Goal: Use online tool/utility: Utilize a website feature to perform a specific function

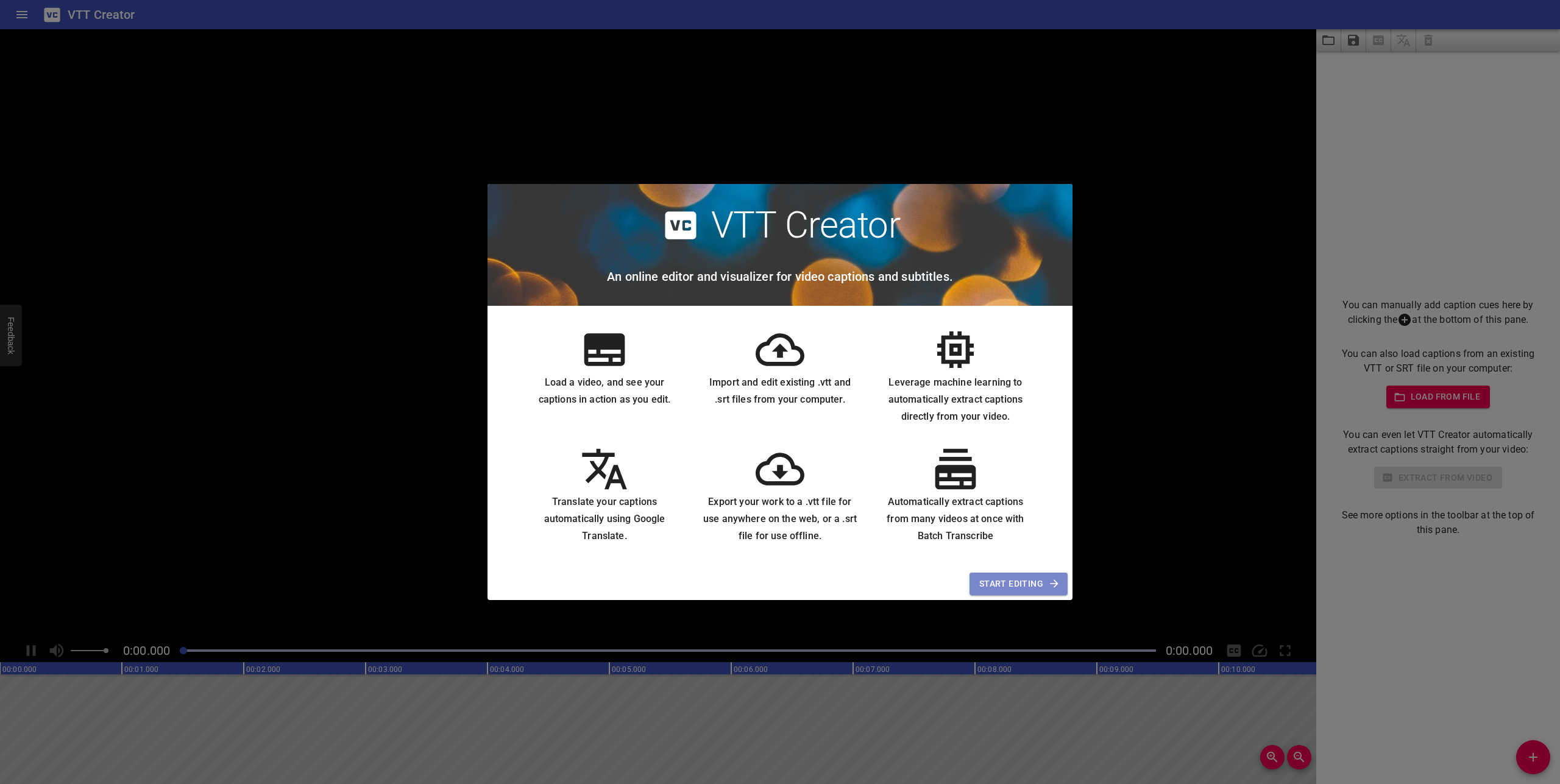
click at [1004, 589] on span "Start Editing" at bounding box center [1019, 584] width 78 height 16
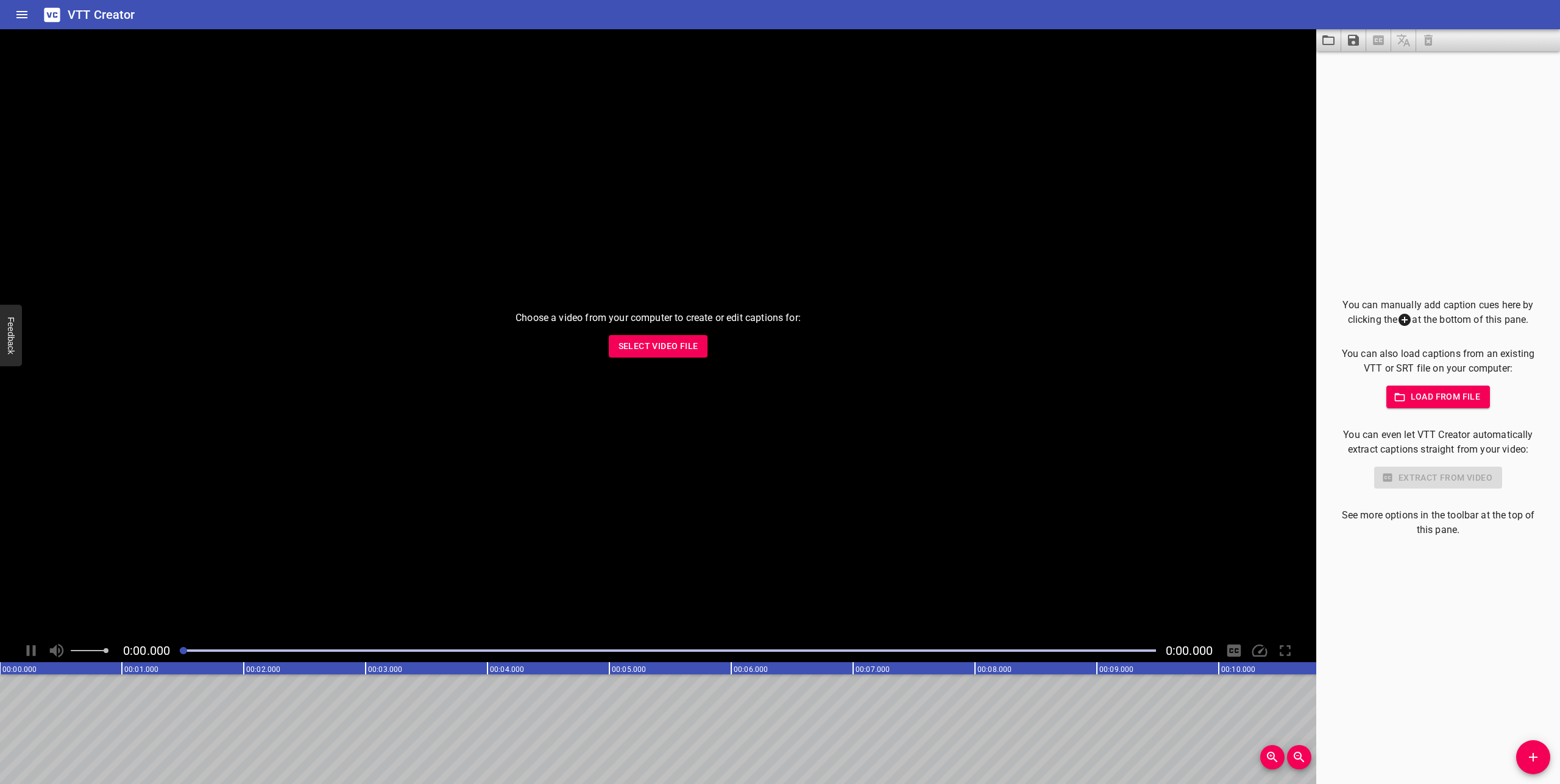
click at [685, 346] on span "Select Video File" at bounding box center [659, 346] width 80 height 16
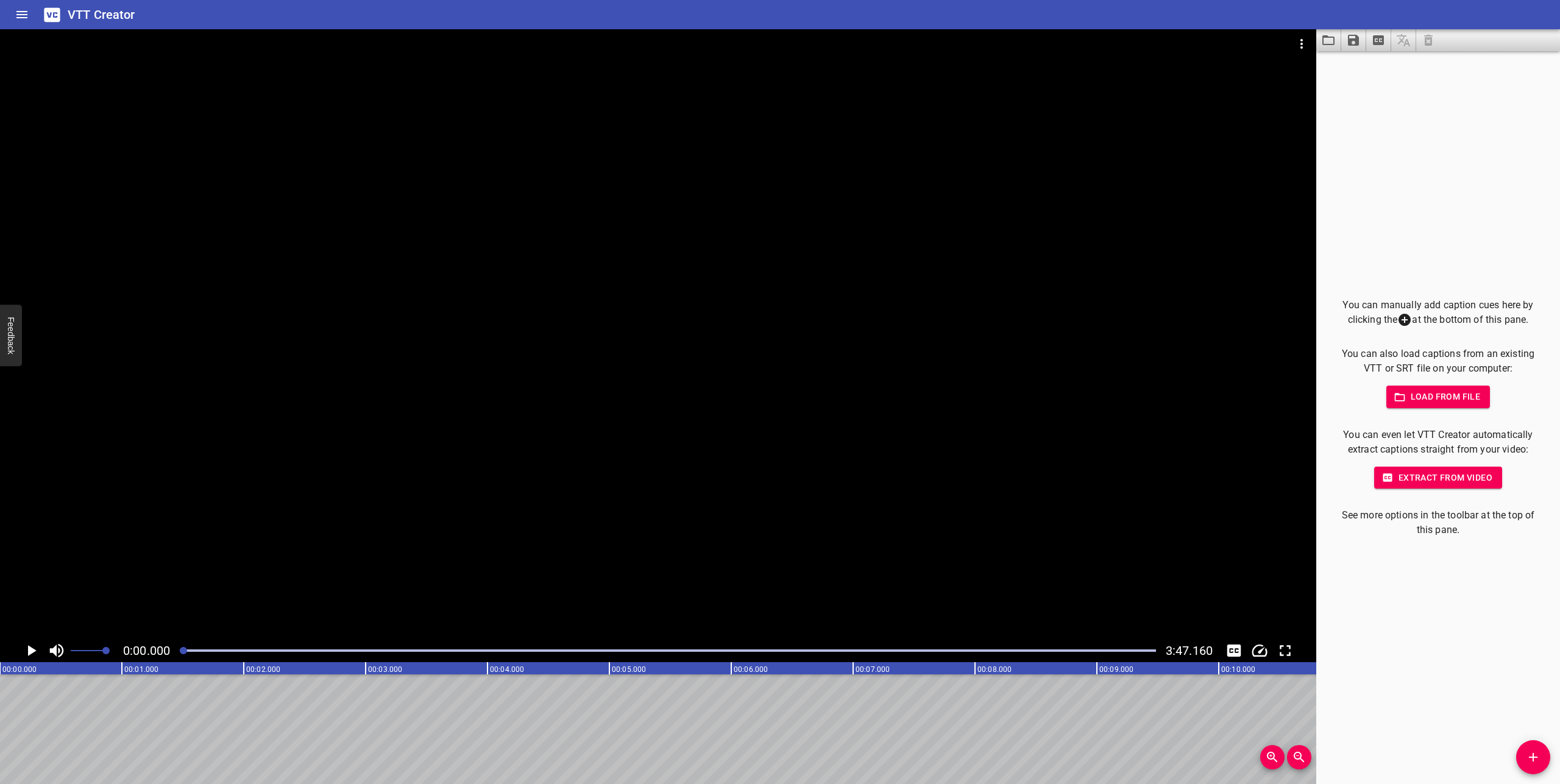
click at [33, 650] on icon "Play/Pause" at bounding box center [33, 650] width 9 height 11
drag, startPoint x: 217, startPoint y: 650, endPoint x: 172, endPoint y: 649, distance: 45.0
click at [172, 649] on div "0:00.002 3:47.160" at bounding box center [658, 650] width 1316 height 23
click at [27, 647] on icon "Play/Pause" at bounding box center [31, 650] width 9 height 11
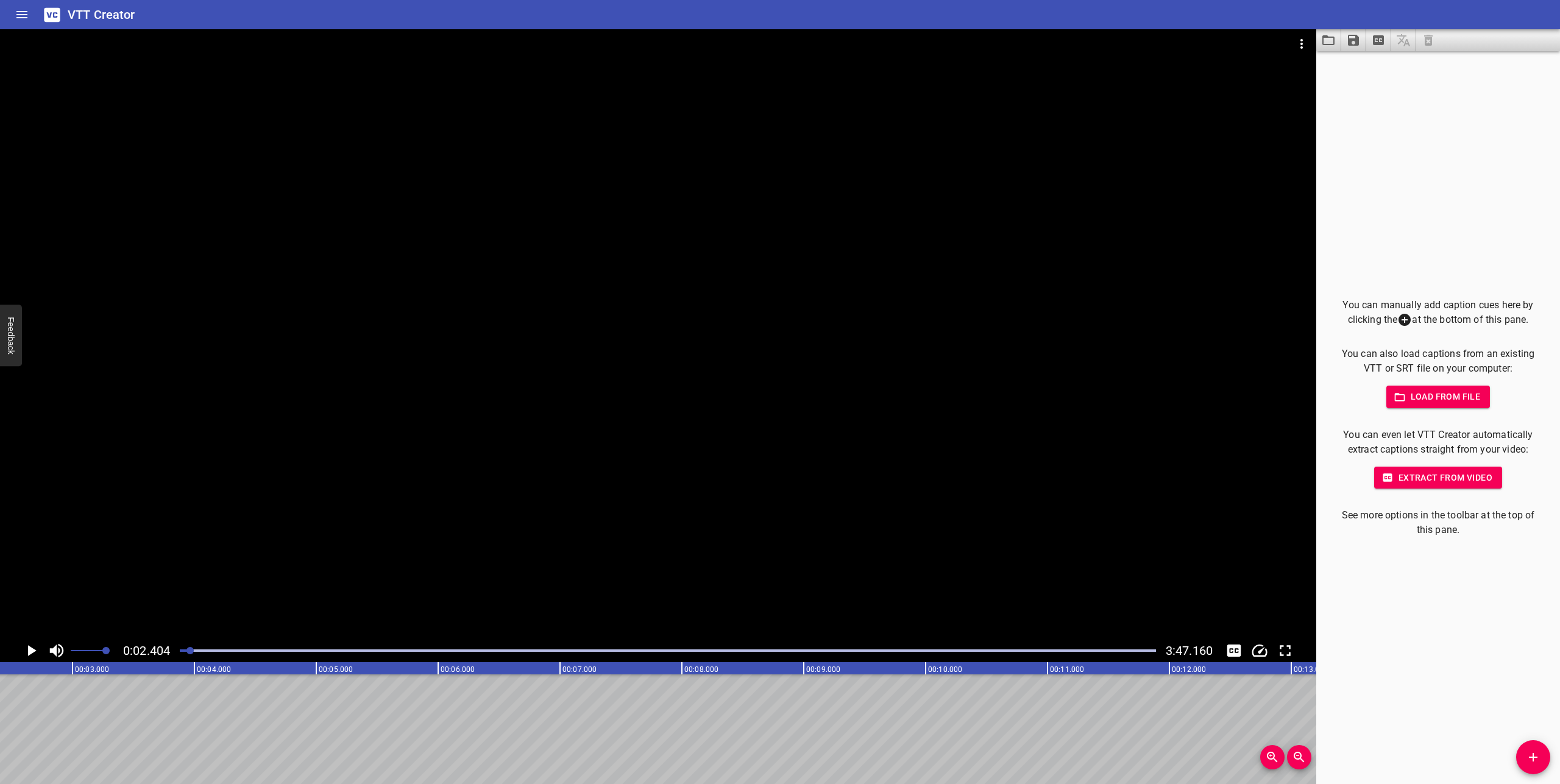
drag, startPoint x: 184, startPoint y: 652, endPoint x: 170, endPoint y: 652, distance: 14.0
click at [170, 652] on div "0:02.404 3:47.160" at bounding box center [658, 650] width 1316 height 23
click at [1531, 763] on icon "Add Cue" at bounding box center [1533, 757] width 15 height 15
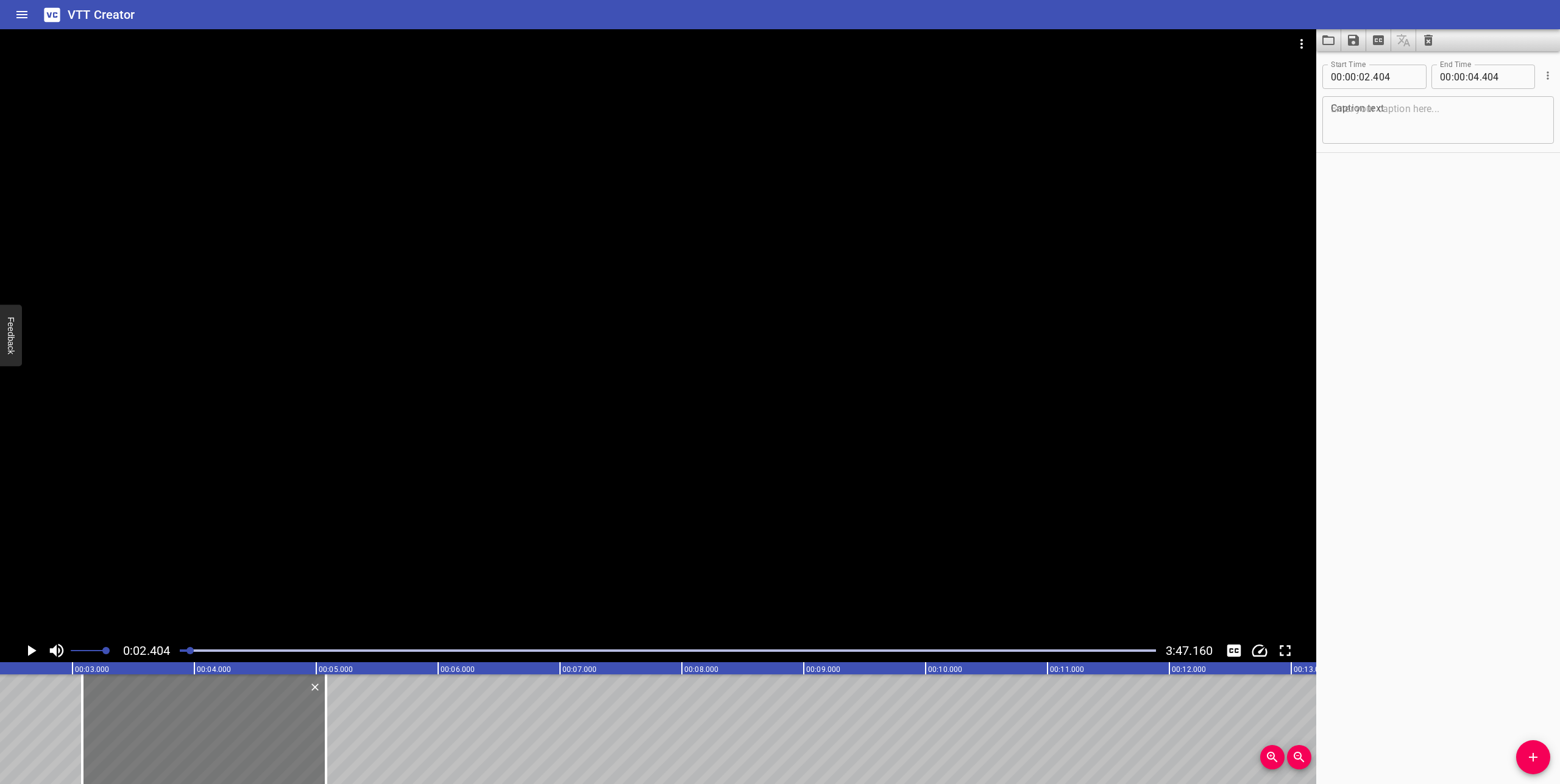
drag, startPoint x: 194, startPoint y: 745, endPoint x: 181, endPoint y: 726, distance: 23.0
click at [215, 742] on div at bounding box center [204, 729] width 244 height 109
type input "03"
type input "069"
type input "05"
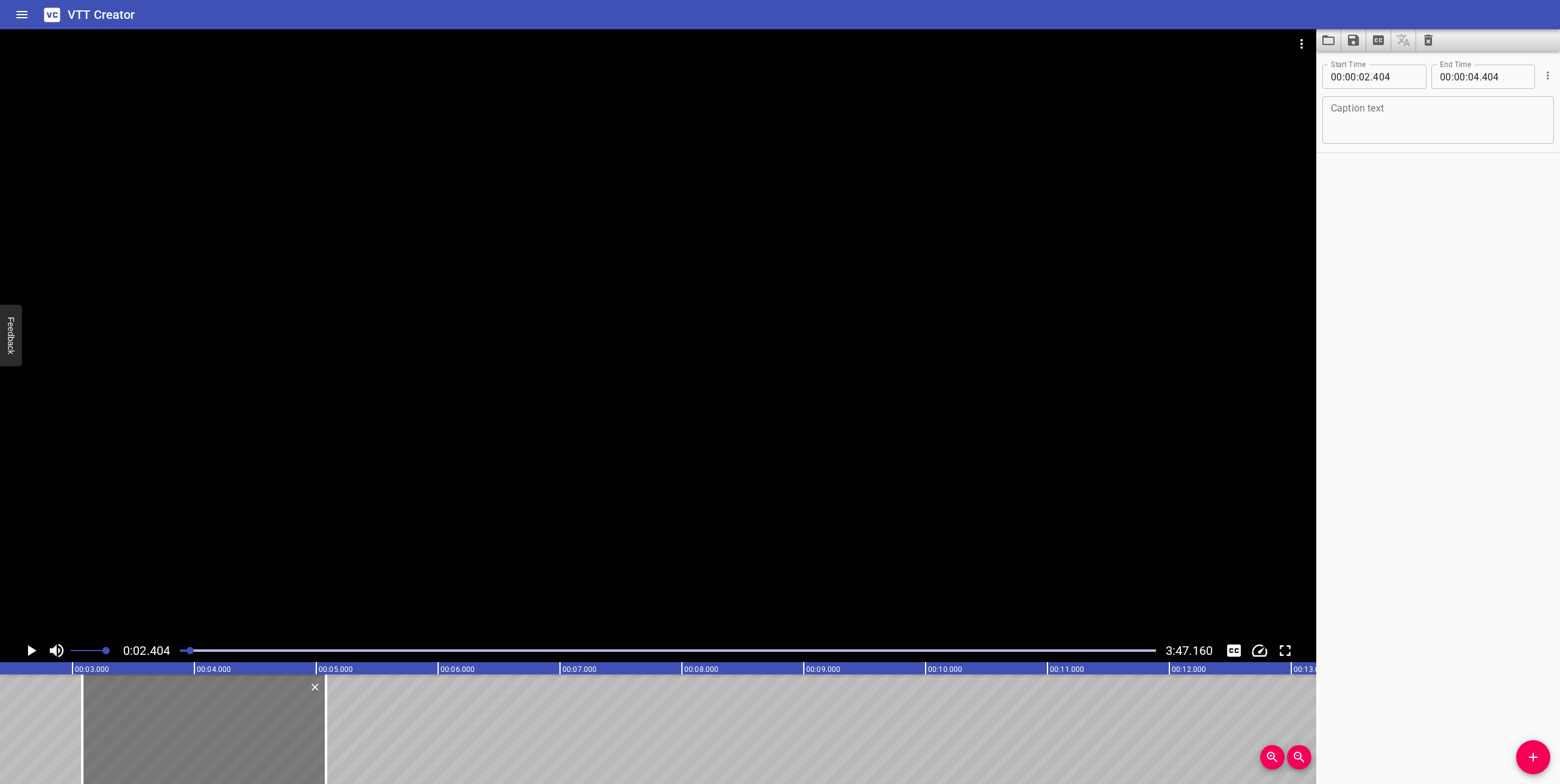
type input "069"
drag, startPoint x: 142, startPoint y: 710, endPoint x: 87, endPoint y: 701, distance: 55.7
click at [87, 701] on div at bounding box center [149, 729] width 244 height 109
type input "02"
type input "624"
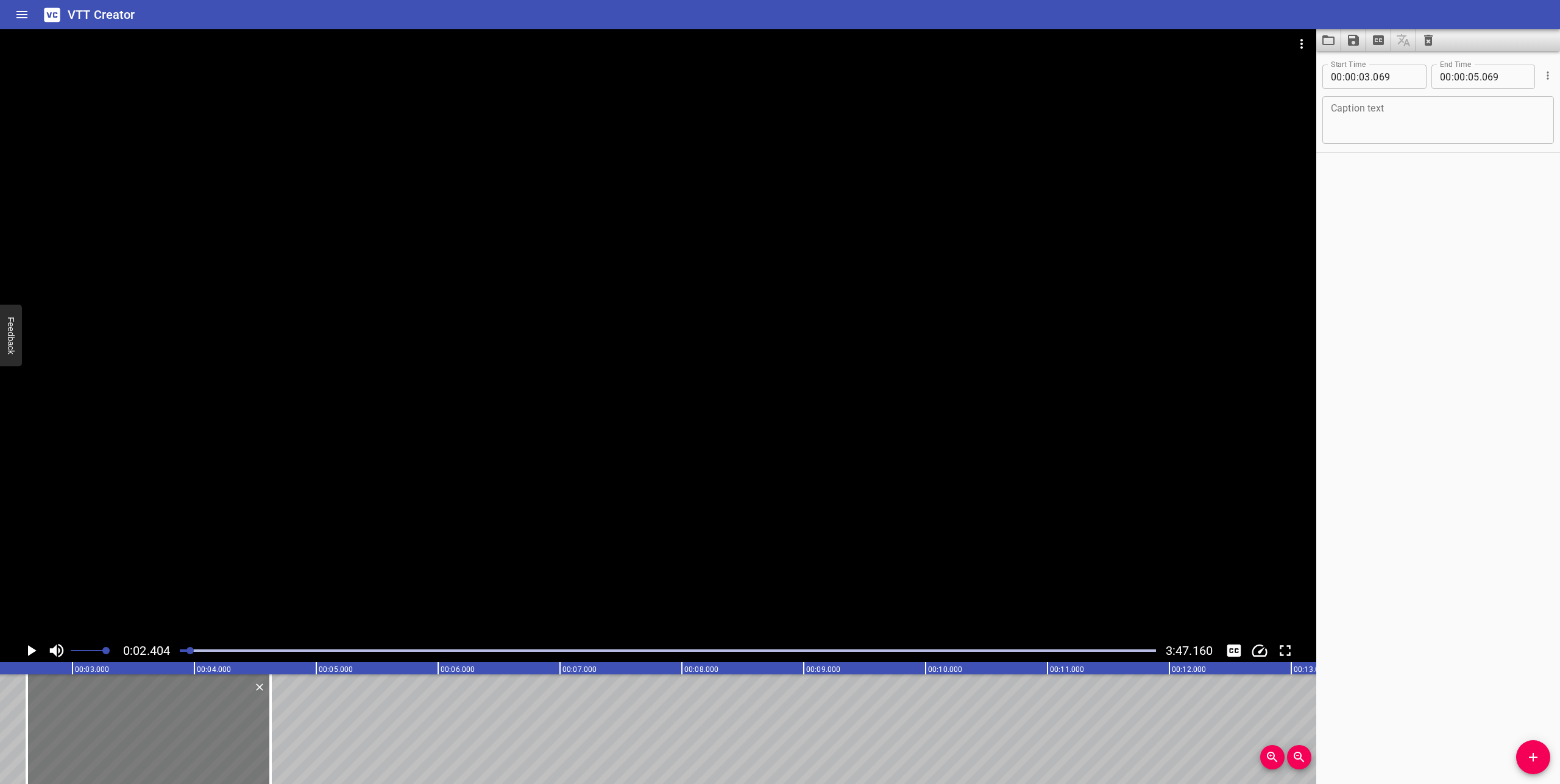
type input "04"
type input "624"
drag, startPoint x: 55, startPoint y: 689, endPoint x: 75, endPoint y: 698, distance: 21.9
click at [75, 698] on div at bounding box center [160, 729] width 244 height 109
type input "739"
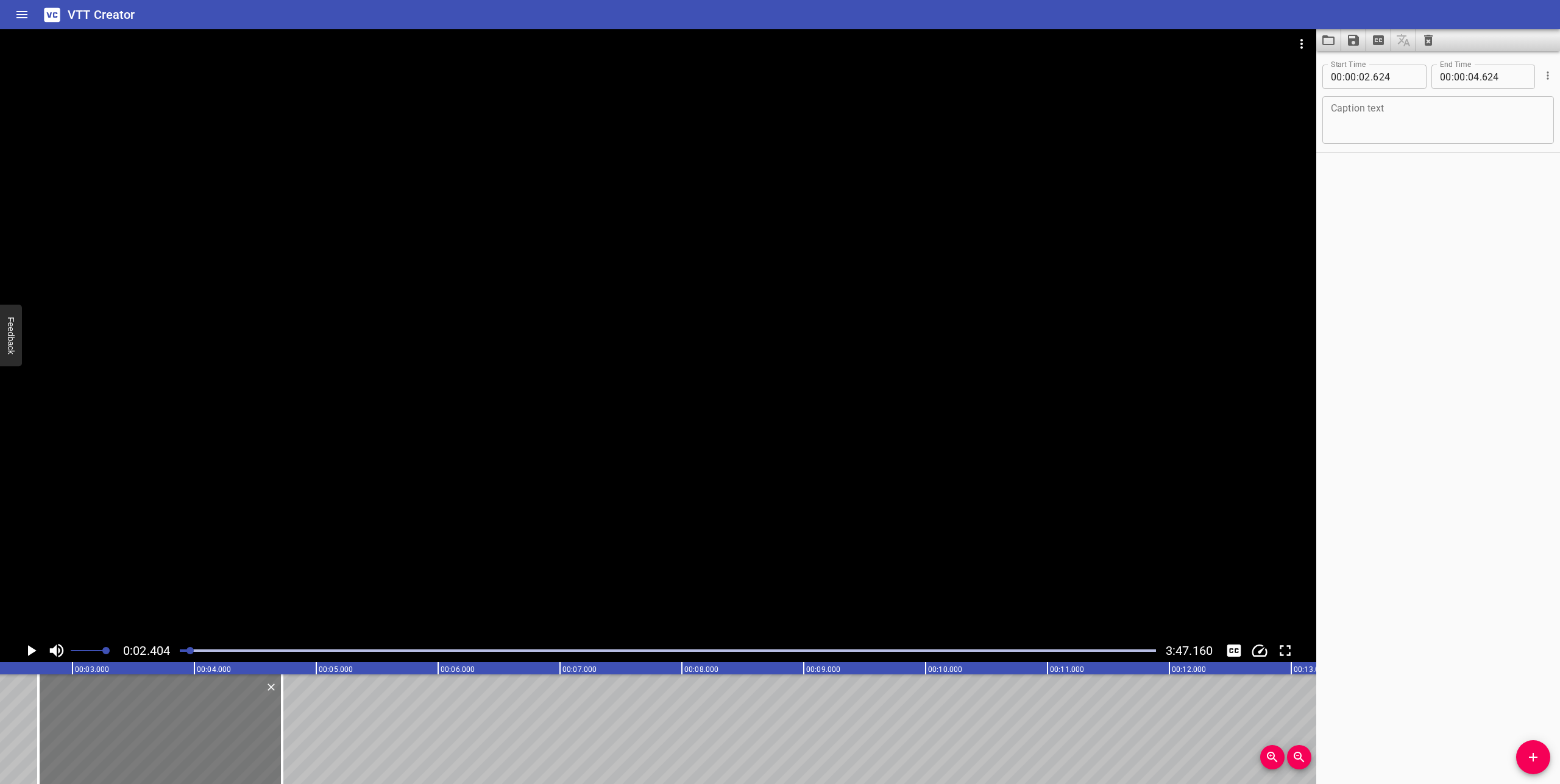
type input "739"
click at [29, 647] on icon "Play/Pause" at bounding box center [33, 650] width 9 height 11
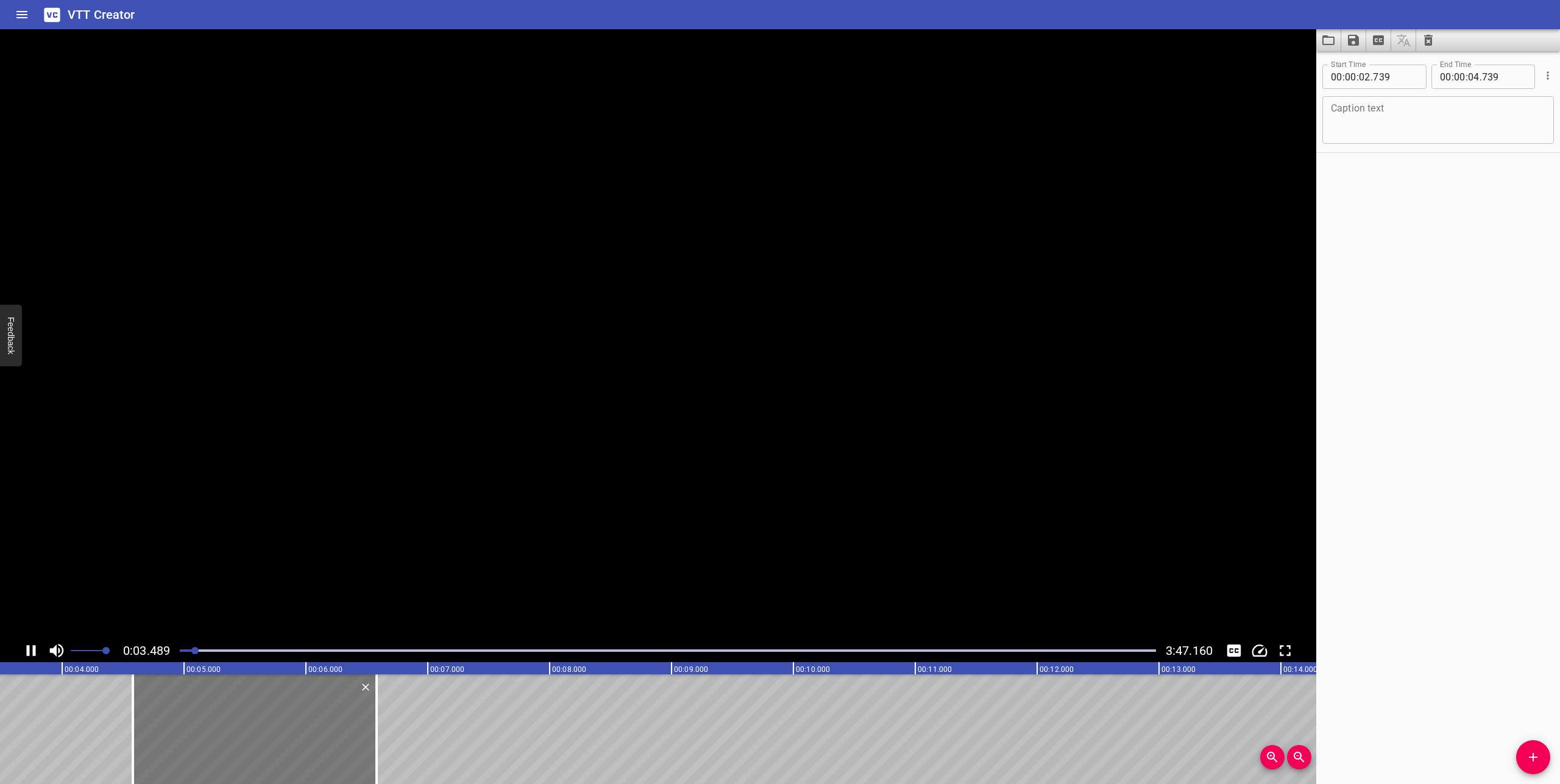
drag, startPoint x: 110, startPoint y: 722, endPoint x: 270, endPoint y: 723, distance: 160.0
click at [276, 725] on div at bounding box center [255, 729] width 244 height 109
type input "04"
type input "574"
type input "06"
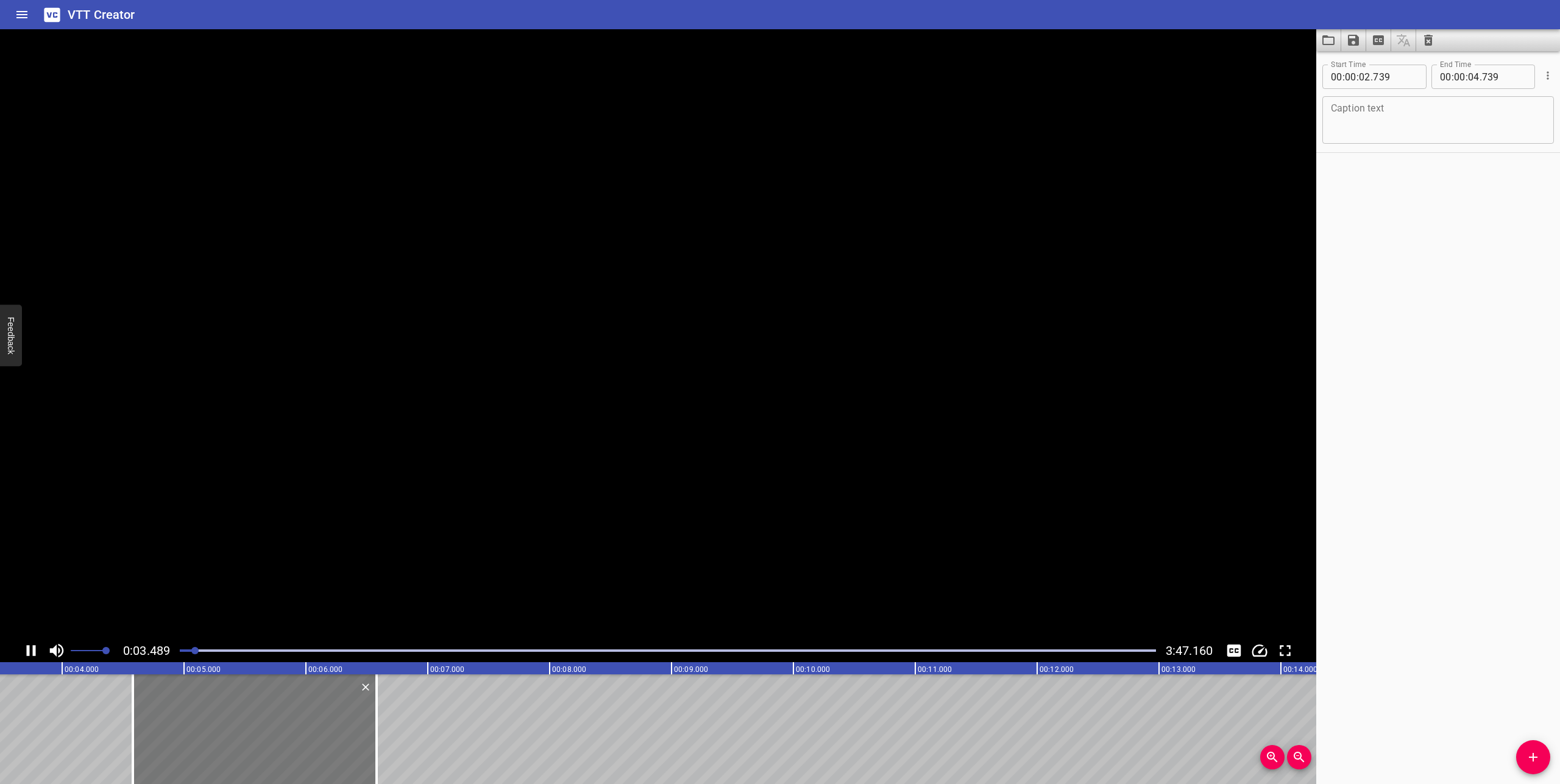
type input "574"
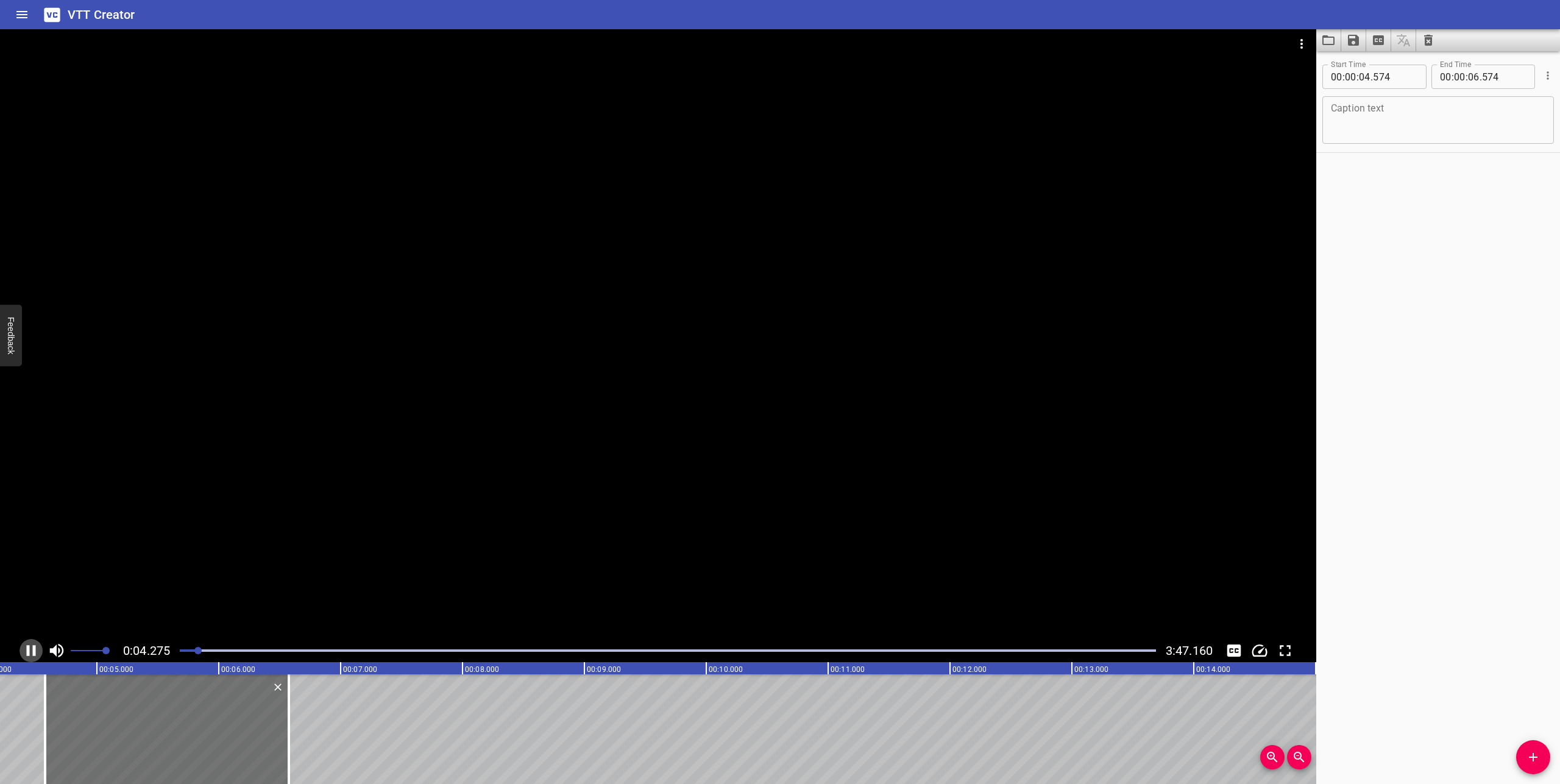
click at [31, 647] on icon "Play/Pause" at bounding box center [31, 650] width 18 height 18
click at [31, 647] on icon "Play/Pause" at bounding box center [33, 650] width 9 height 11
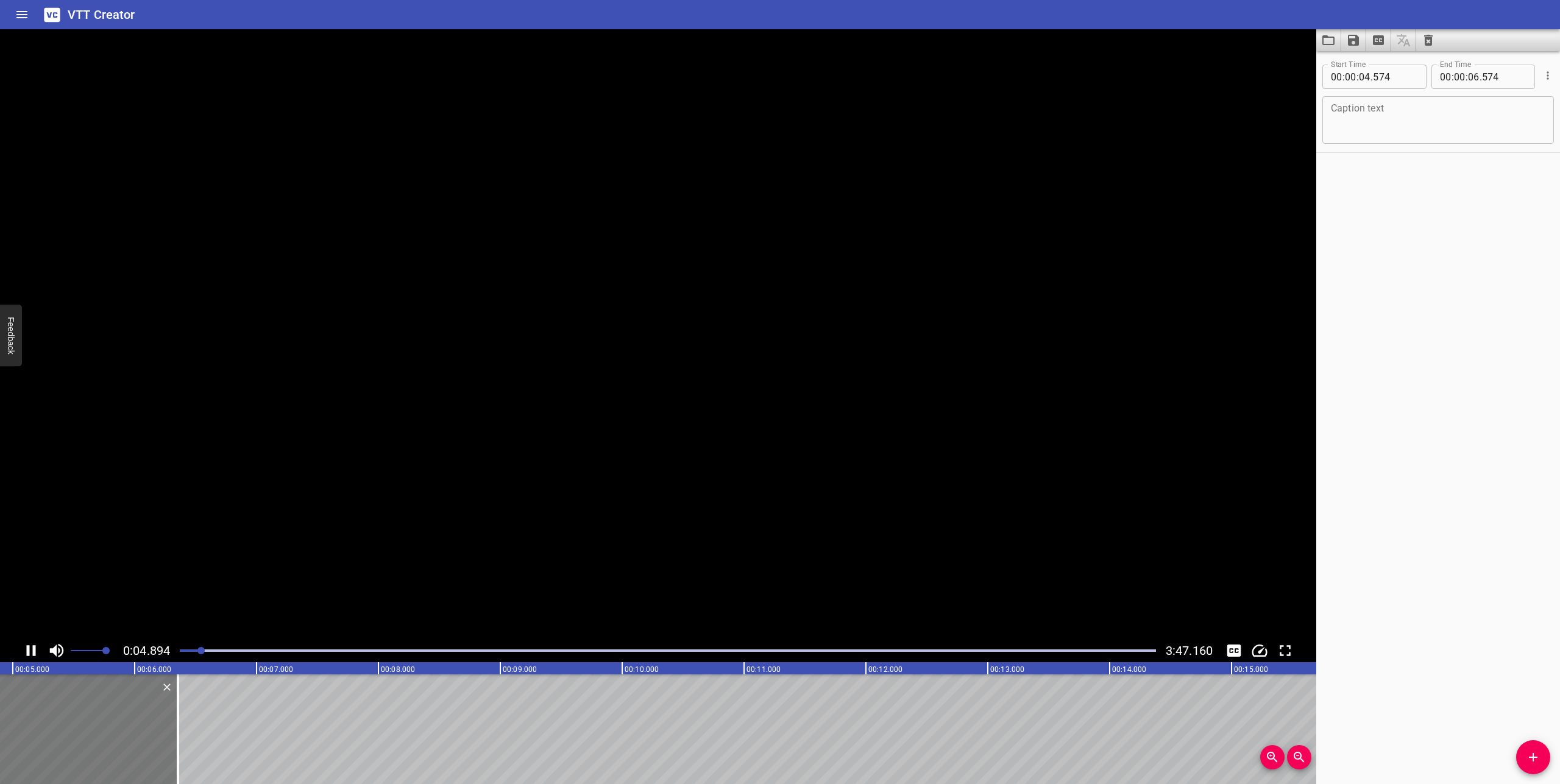
drag, startPoint x: 142, startPoint y: 738, endPoint x: 69, endPoint y: 737, distance: 73.0
click at [71, 737] on div at bounding box center [56, 729] width 244 height 109
type input "254"
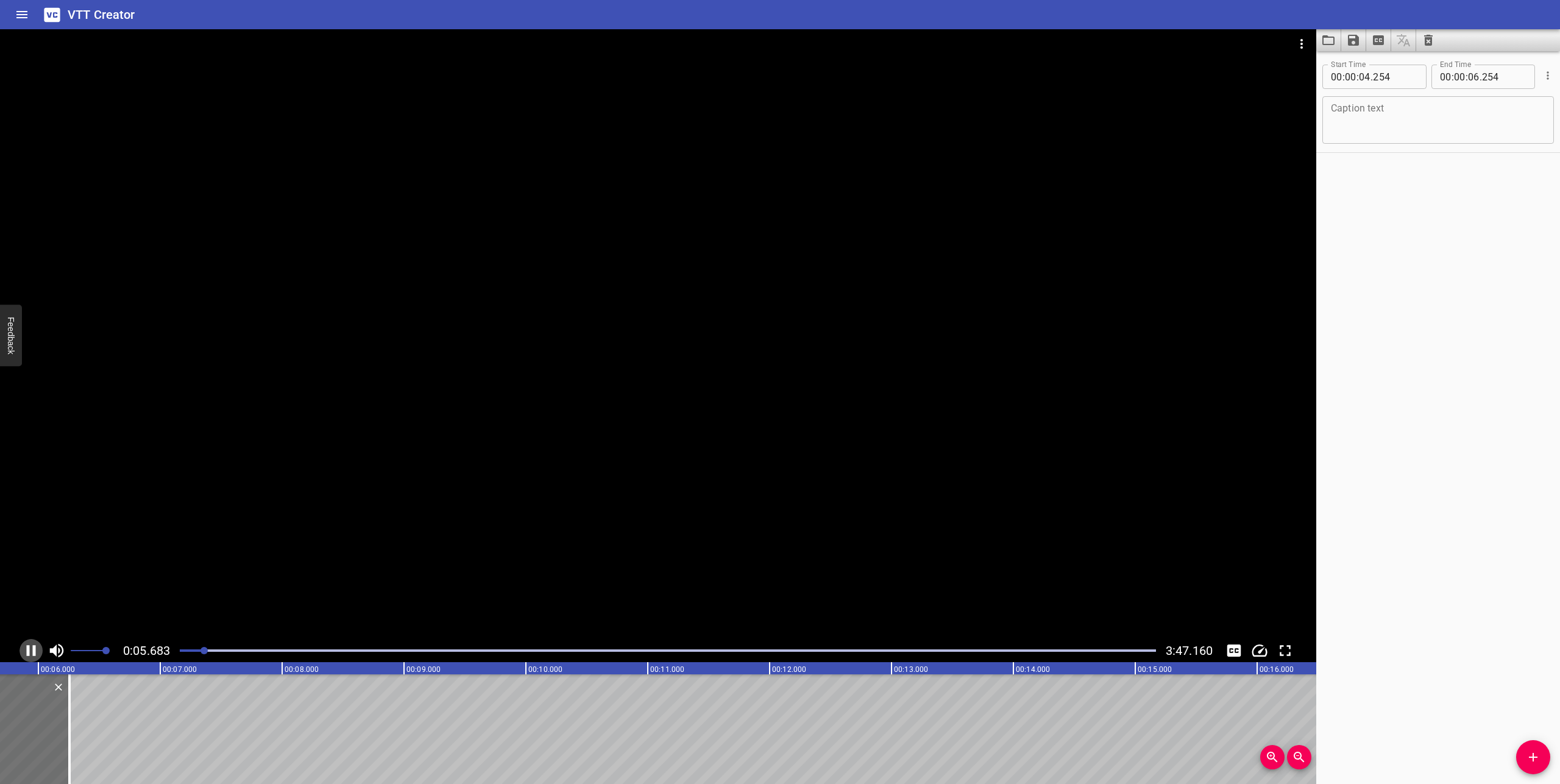
click at [33, 643] on icon "Play/Pause" at bounding box center [31, 650] width 18 height 18
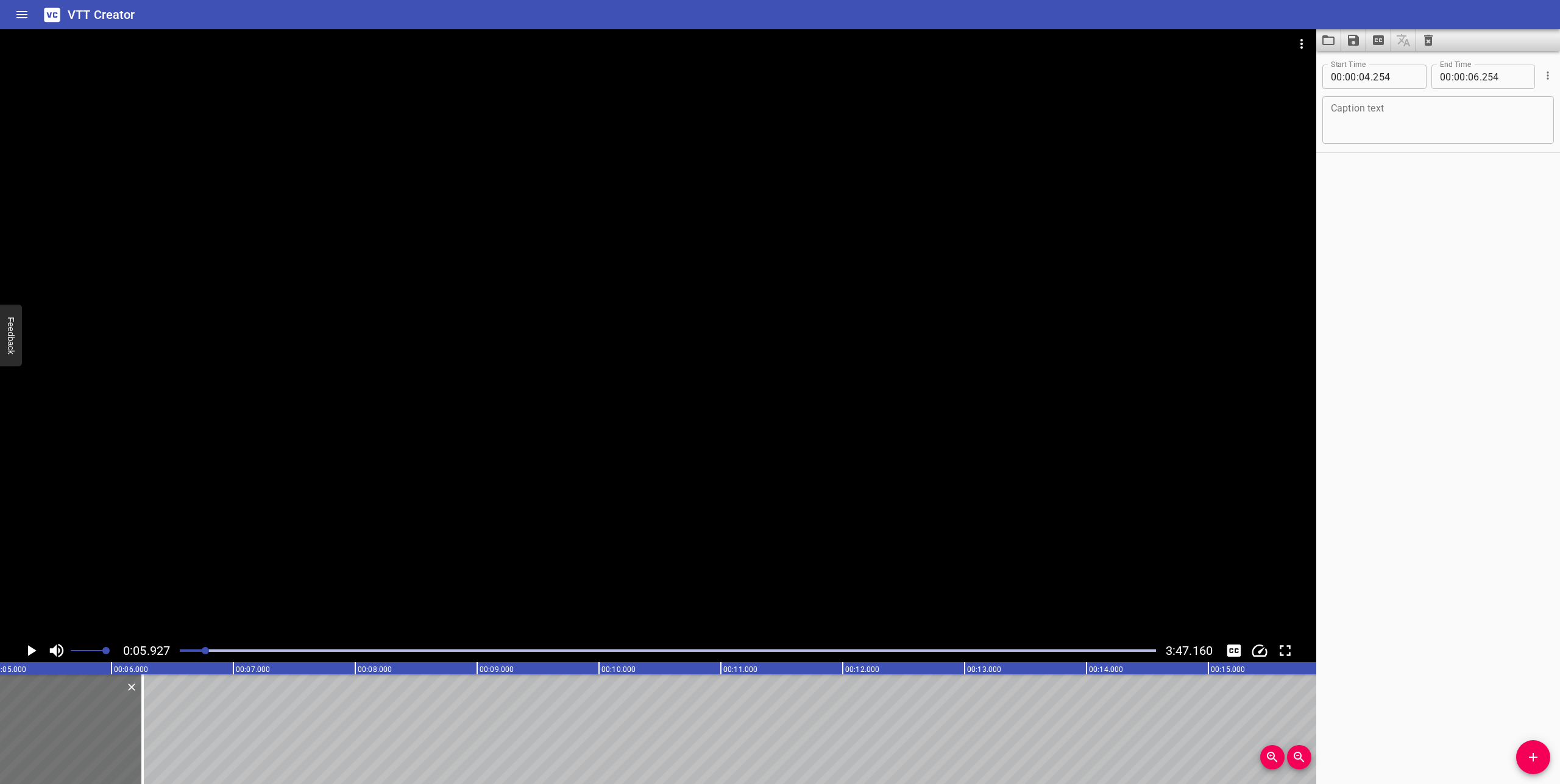
drag, startPoint x: 203, startPoint y: 652, endPoint x: 174, endPoint y: 656, distance: 29.3
click at [174, 656] on div at bounding box center [668, 650] width 991 height 17
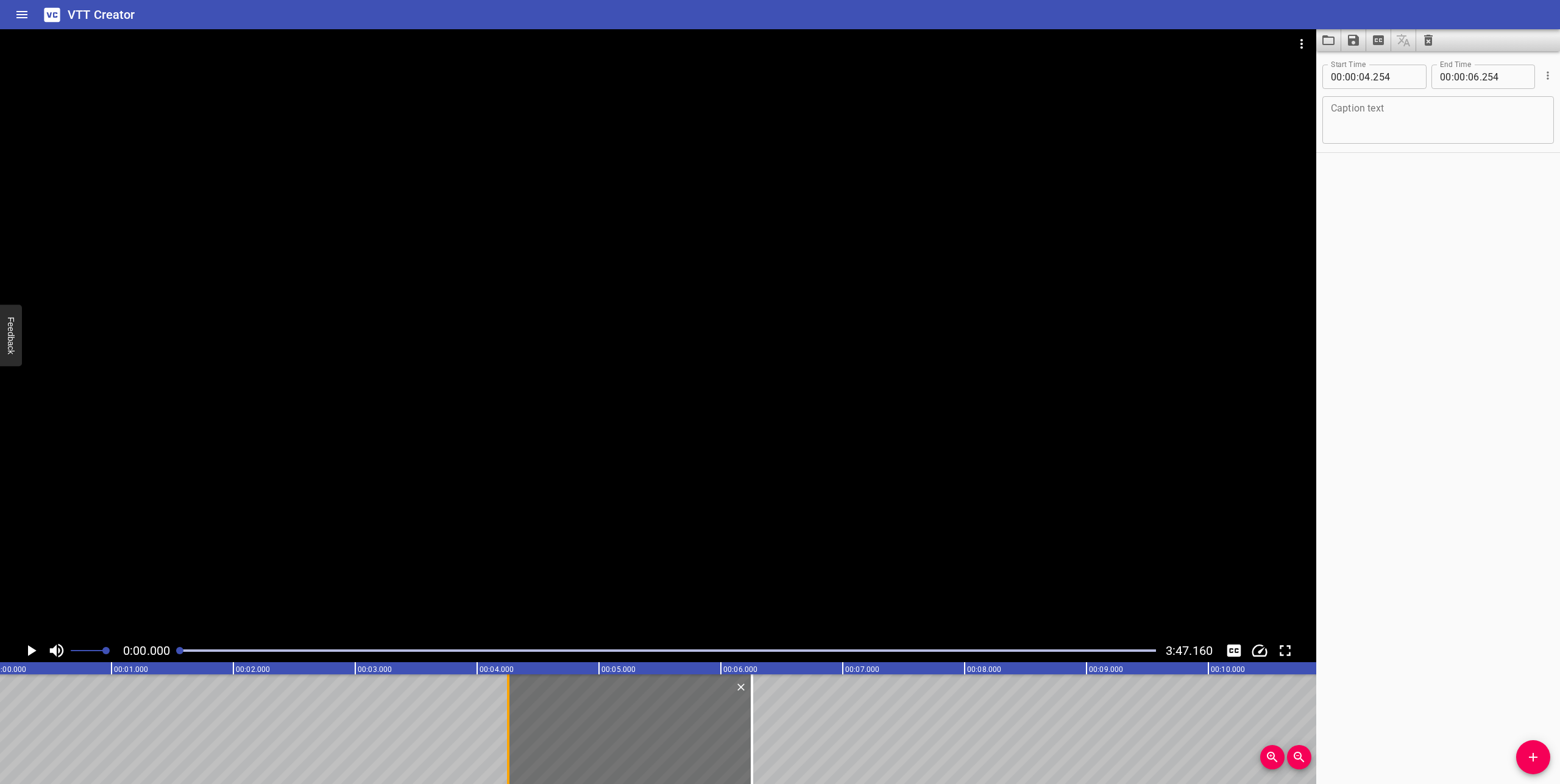
scroll to position [0, 0]
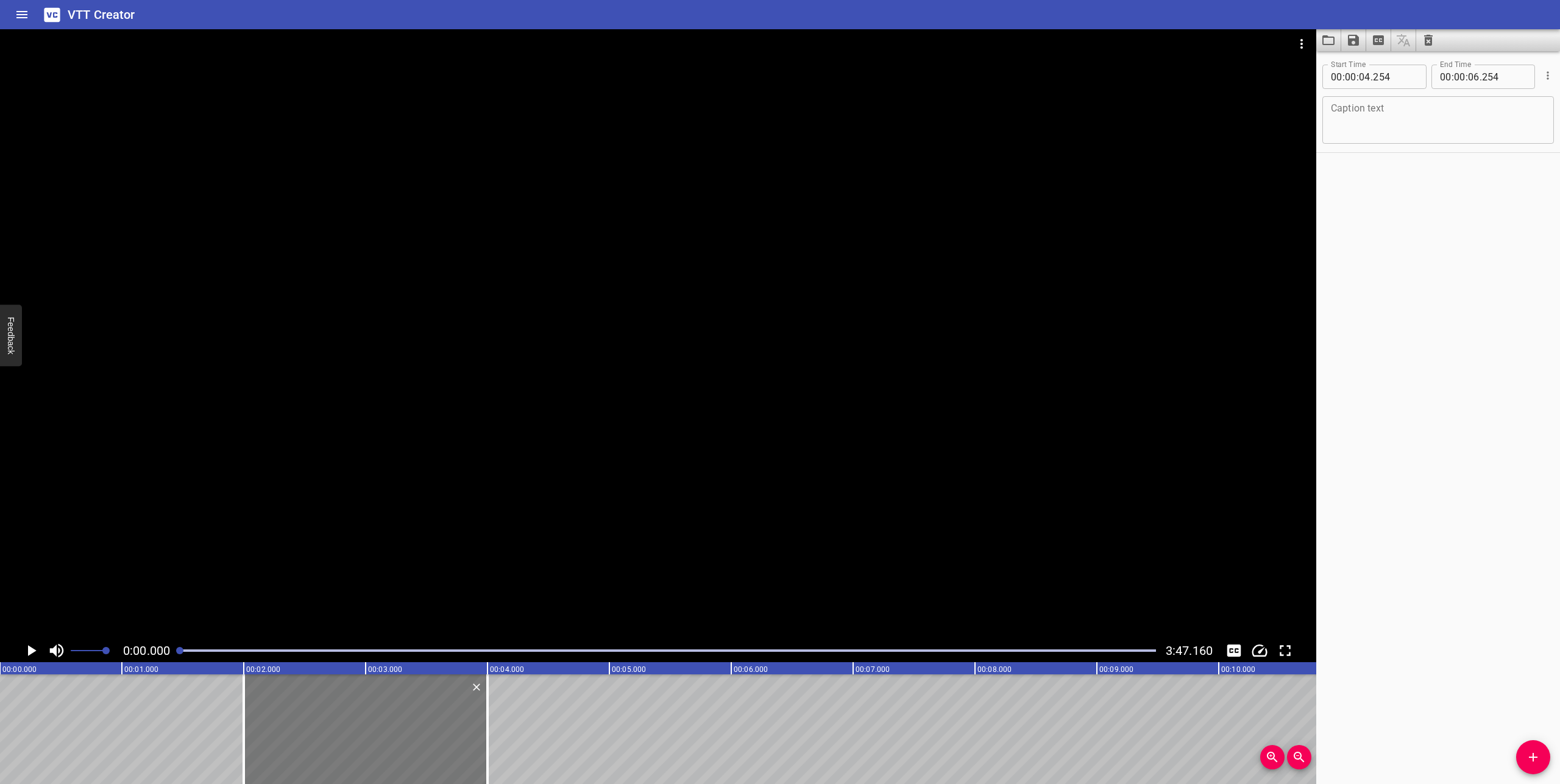
drag, startPoint x: 556, startPoint y: 705, endPoint x: 281, endPoint y: 702, distance: 275.0
click at [281, 702] on div at bounding box center [366, 729] width 244 height 109
type input "01"
type input "999"
type input "03"
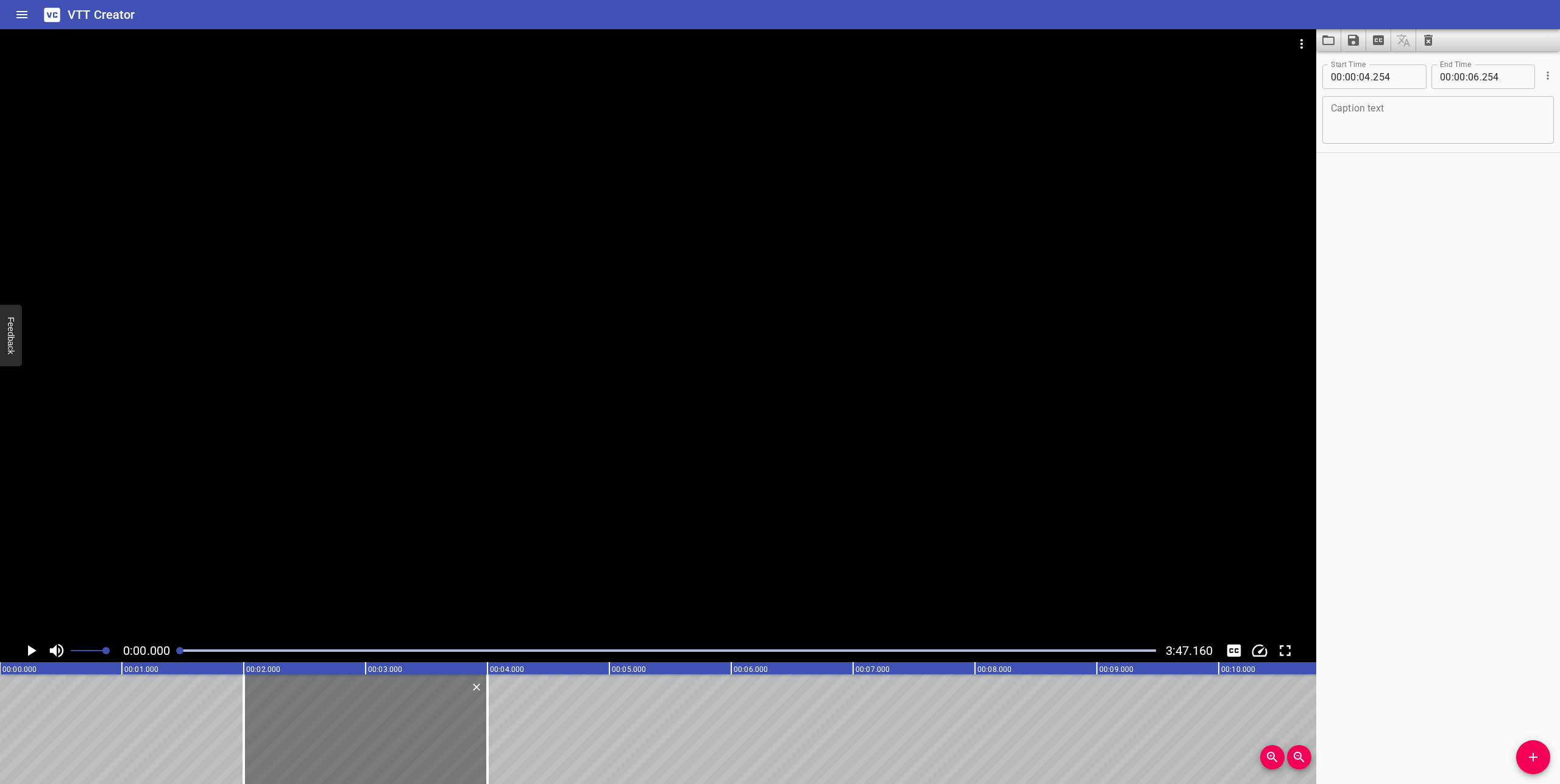
type input "999"
click at [31, 651] on icon "Play/Pause" at bounding box center [33, 650] width 9 height 11
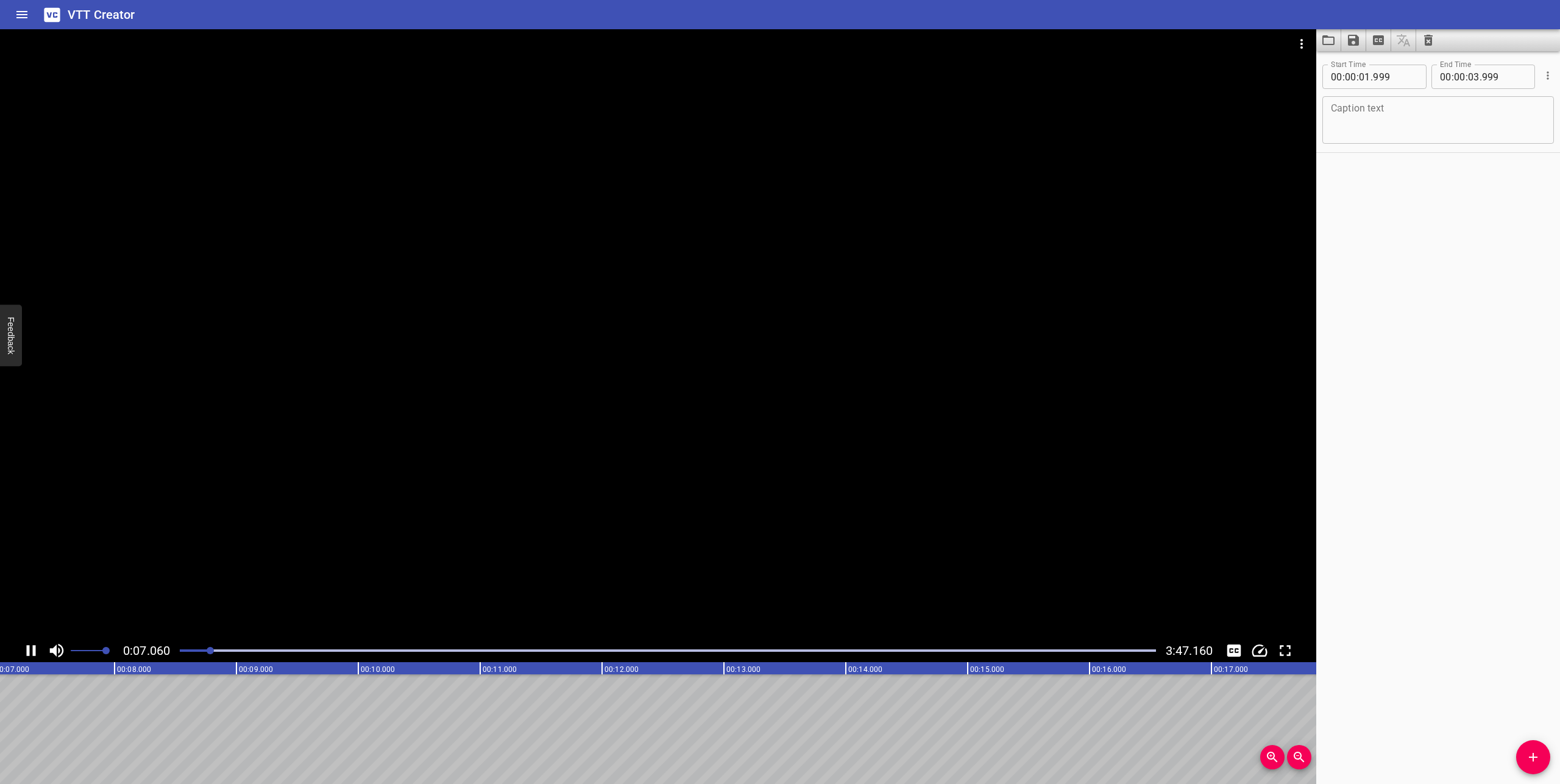
click at [28, 650] on icon "Play/Pause" at bounding box center [31, 650] width 9 height 11
click at [1386, 40] on button "Extract captions from video" at bounding box center [1379, 41] width 25 height 22
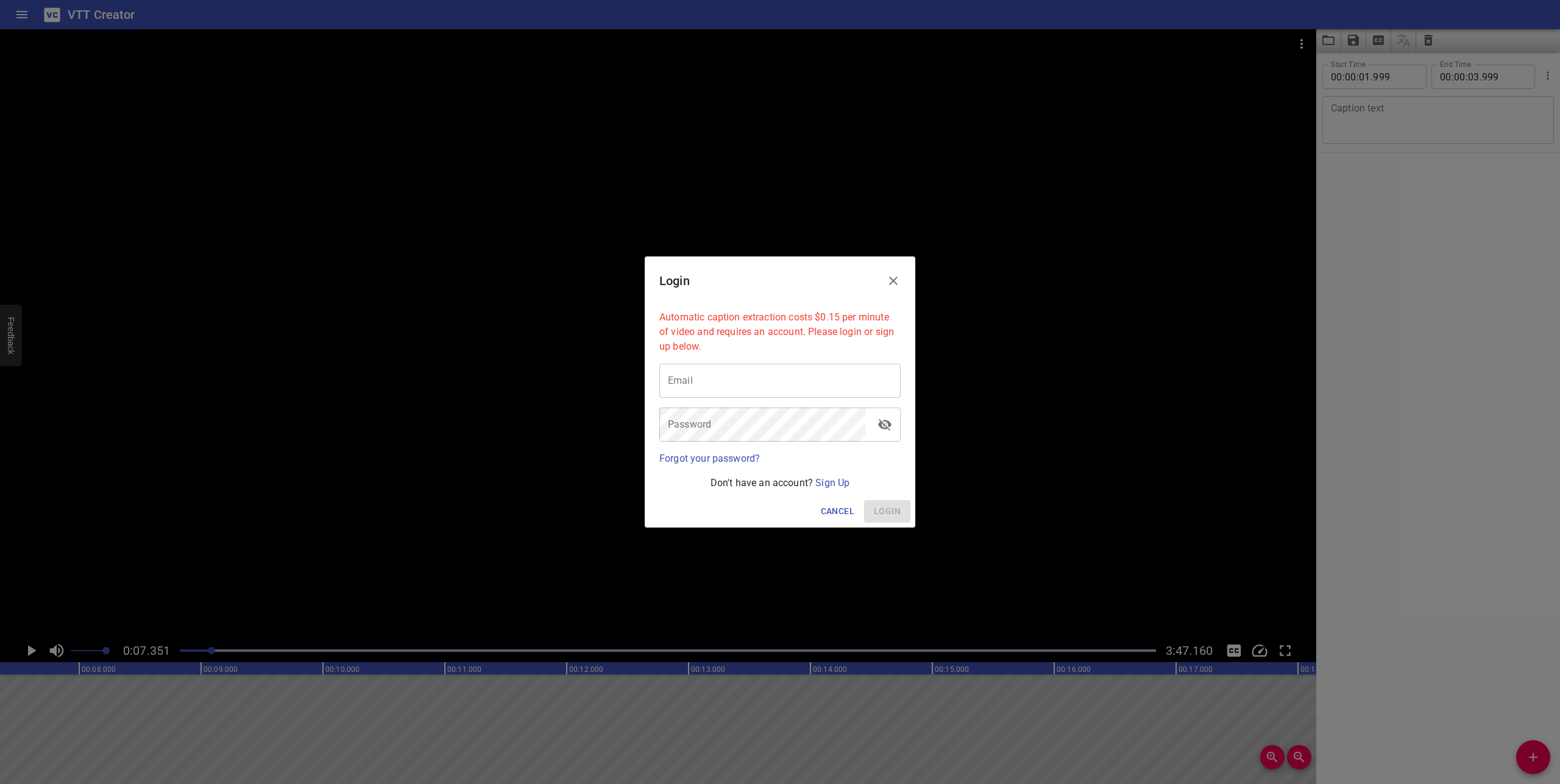
click at [895, 279] on icon "Close" at bounding box center [894, 281] width 9 height 9
